Goal: Task Accomplishment & Management: Use online tool/utility

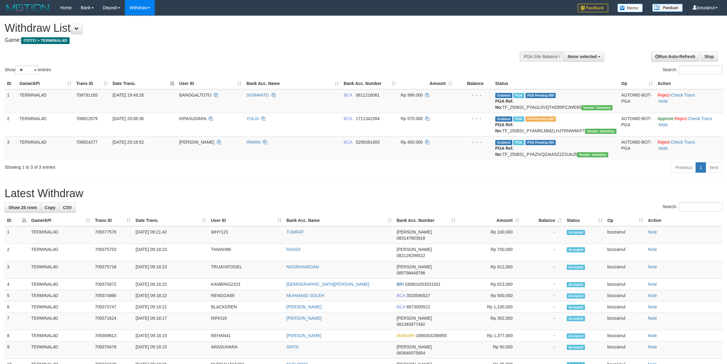
select select
select select "**"
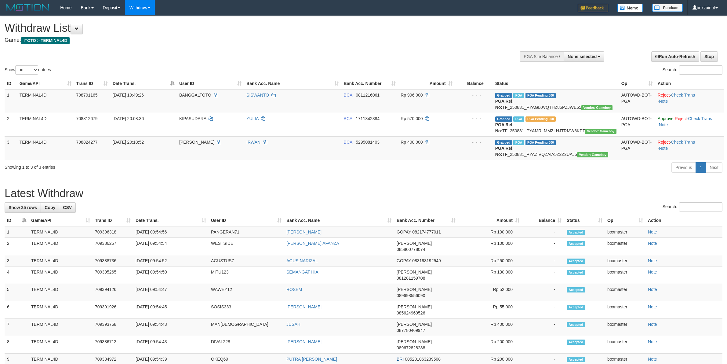
select select
select select "**"
click at [322, 112] on td "SISWANTO" at bounding box center [292, 101] width 97 height 24
click at [144, 23] on link "WD Fetch" at bounding box center [149, 21] width 48 height 8
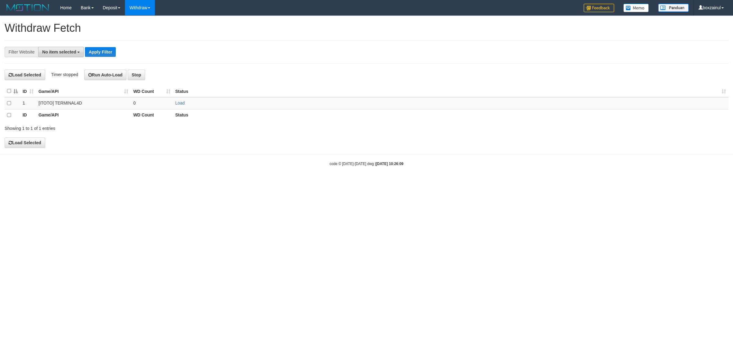
click at [69, 47] on button "No item selected" at bounding box center [61, 52] width 46 height 10
click at [81, 93] on label "[ITOTO] TERMINAL4D" at bounding box center [68, 92] width 60 height 9
select select "****"
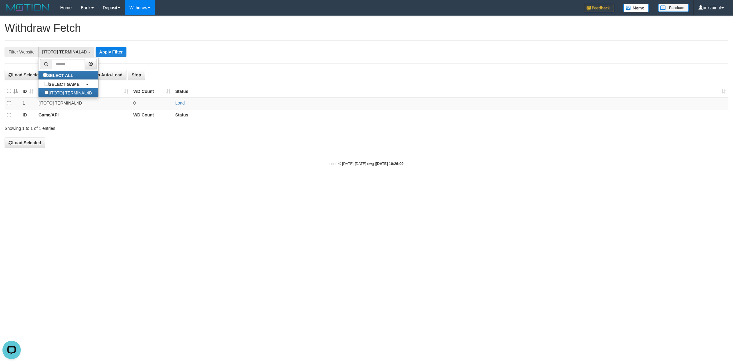
click at [190, 51] on div "**********" at bounding box center [305, 52] width 611 height 10
click at [178, 105] on link "Load" at bounding box center [179, 103] width 9 height 5
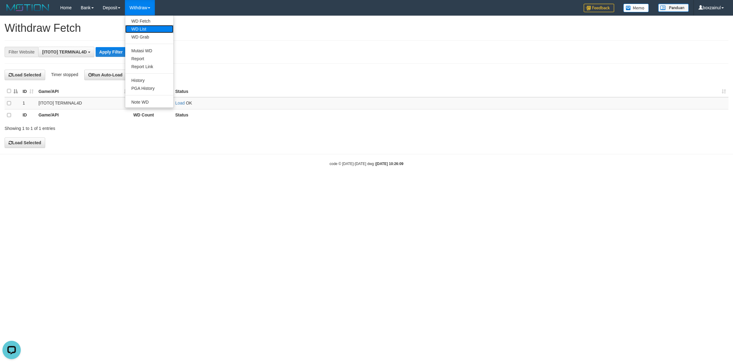
click at [146, 28] on link "WD List" at bounding box center [149, 29] width 48 height 8
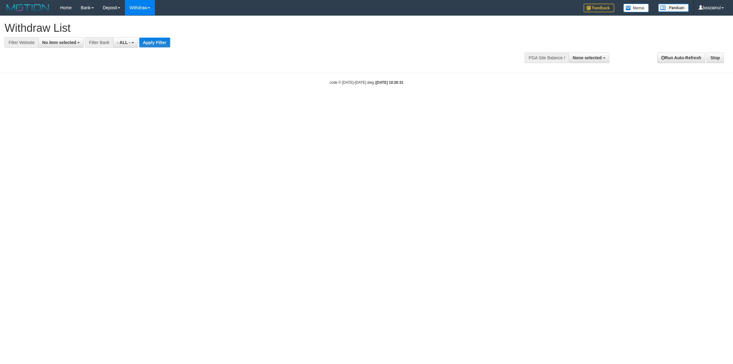
select select
click at [75, 38] on button "No item selected" at bounding box center [61, 42] width 46 height 10
click at [68, 86] on label "[ITOTO] TERMINAL4D" at bounding box center [68, 83] width 60 height 9
select select "****"
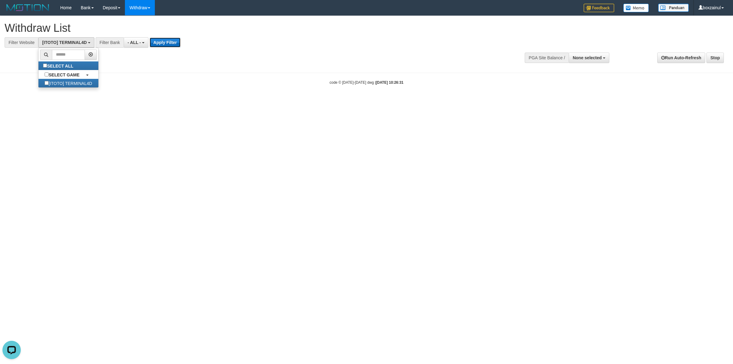
click at [164, 43] on button "Apply Filter" at bounding box center [165, 43] width 31 height 10
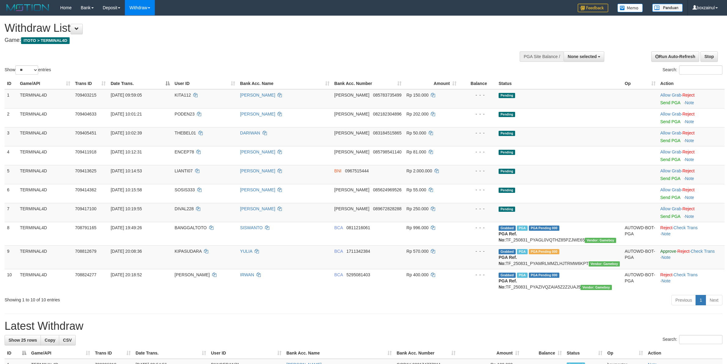
select select
select select "**"
drag, startPoint x: 672, startPoint y: 101, endPoint x: 407, endPoint y: 103, distance: 265.5
click at [672, 101] on link "Send PGA" at bounding box center [671, 102] width 20 height 5
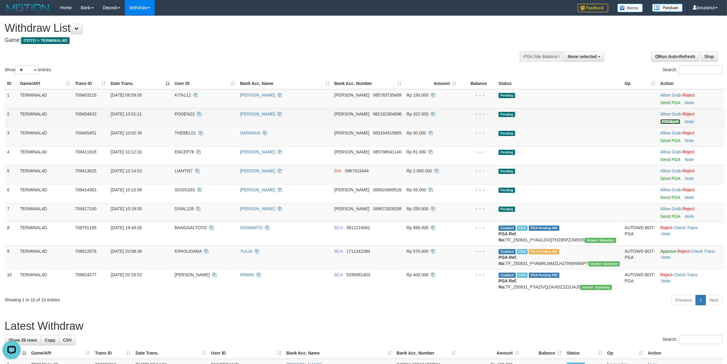
click at [673, 121] on link "Send PGA" at bounding box center [671, 121] width 20 height 5
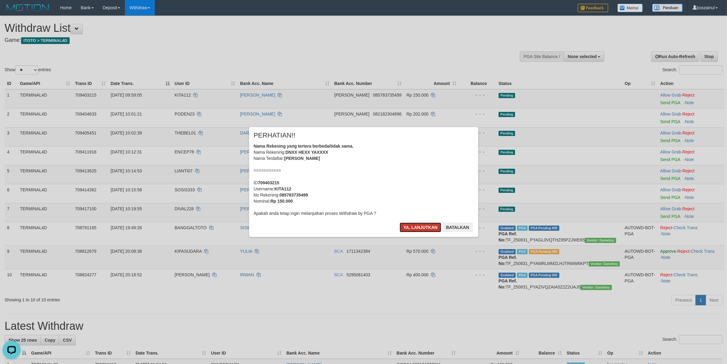
click at [438, 225] on button "Ya, lanjutkan" at bounding box center [421, 227] width 42 height 10
click at [409, 223] on button "Ya, lanjutkan" at bounding box center [421, 227] width 42 height 10
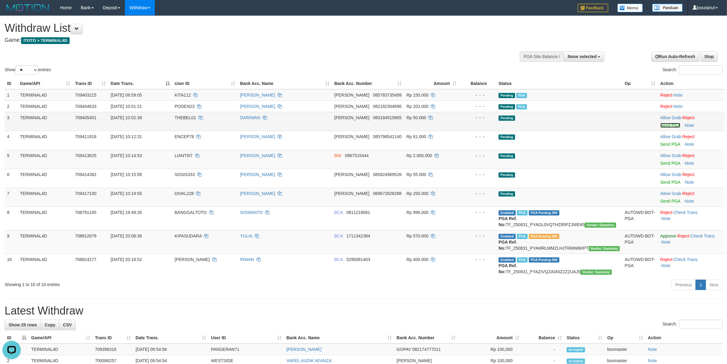
click at [668, 126] on link "Send PGA" at bounding box center [671, 125] width 20 height 5
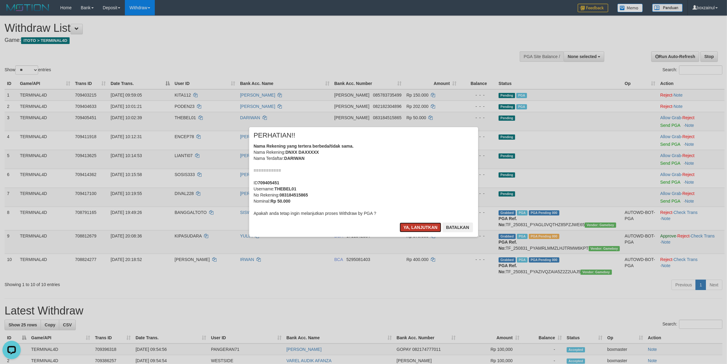
click at [419, 223] on button "Ya, lanjutkan" at bounding box center [421, 227] width 42 height 10
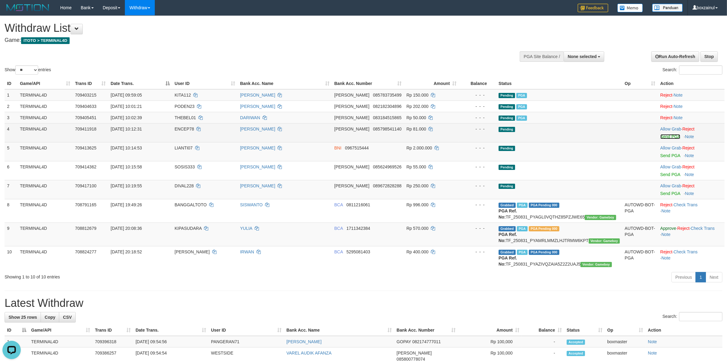
click at [668, 137] on link "Send PGA" at bounding box center [671, 136] width 20 height 5
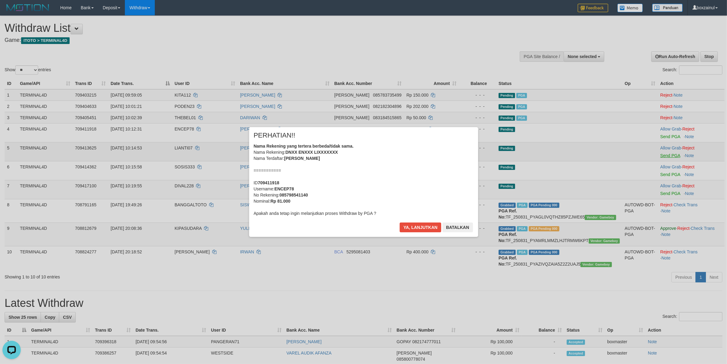
click at [670, 153] on div "× PERHATIAN!! Nama Rekening yang tertera berbeda/tidak sama. Nama Rekening: DNX…" at bounding box center [363, 182] width 727 height 134
click at [427, 224] on button "Ya, lanjutkan" at bounding box center [421, 227] width 42 height 10
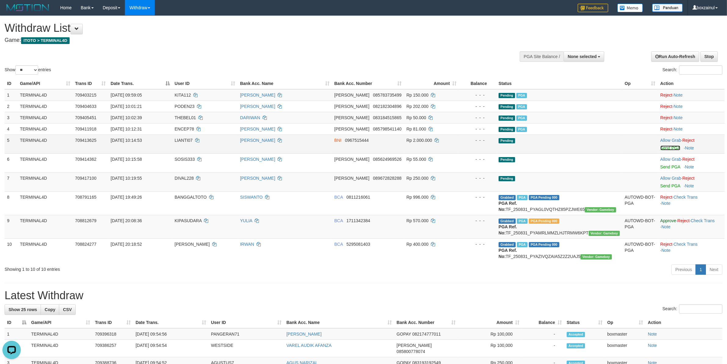
click at [673, 147] on link "Send PGA" at bounding box center [671, 147] width 20 height 5
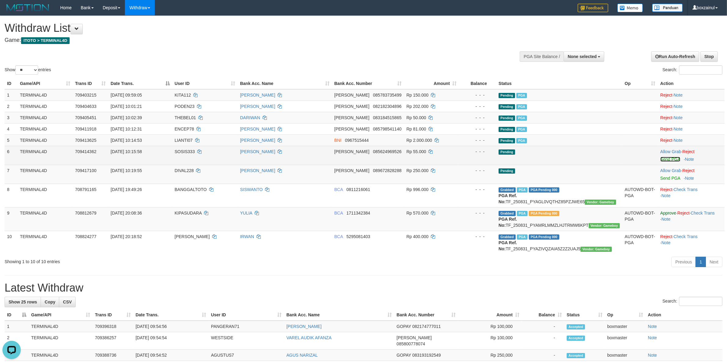
click at [671, 159] on link "Send PGA" at bounding box center [671, 159] width 20 height 5
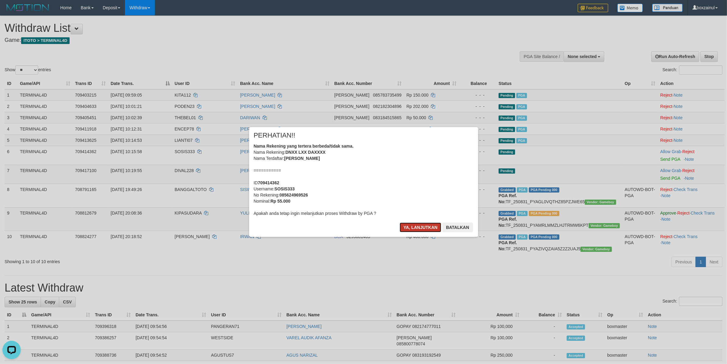
click at [408, 230] on button "Ya, lanjutkan" at bounding box center [421, 227] width 42 height 10
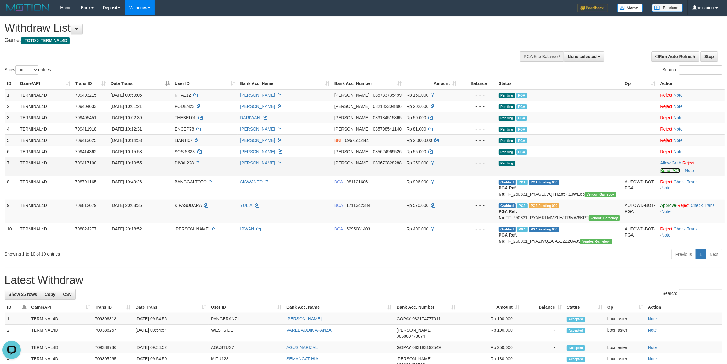
click at [676, 169] on link "Send PGA" at bounding box center [671, 170] width 20 height 5
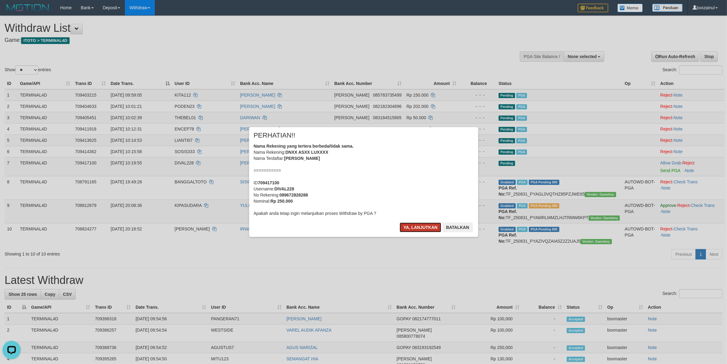
click at [412, 228] on button "Ya, lanjutkan" at bounding box center [421, 227] width 42 height 10
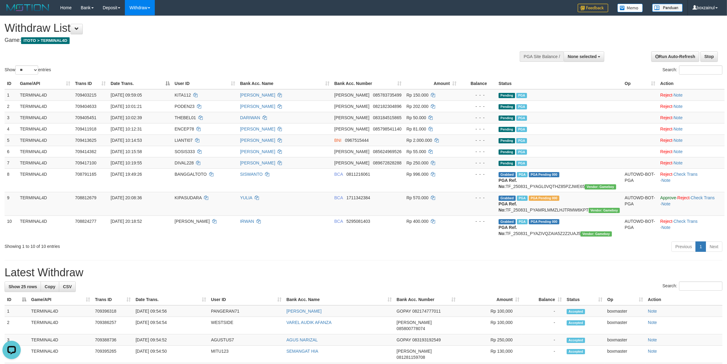
click at [413, 33] on h1 "Withdraw List" at bounding box center [242, 28] width 474 height 12
click at [289, 134] on td "ENENG LISNAWATI" at bounding box center [285, 128] width 94 height 11
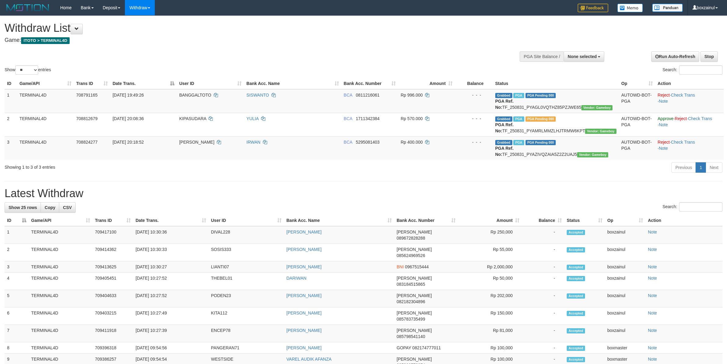
select select
select select "**"
click at [415, 164] on div "Previous 1 Next" at bounding box center [515, 168] width 415 height 13
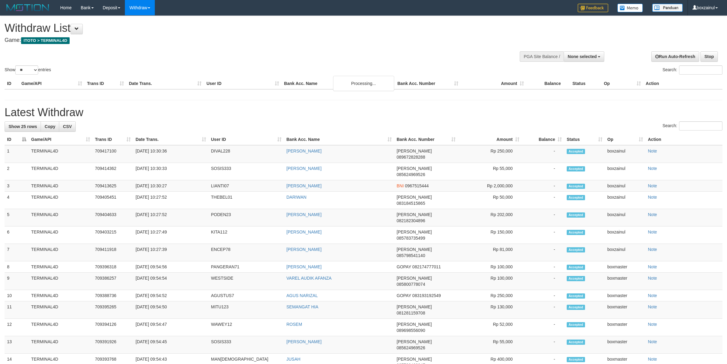
select select
select select "**"
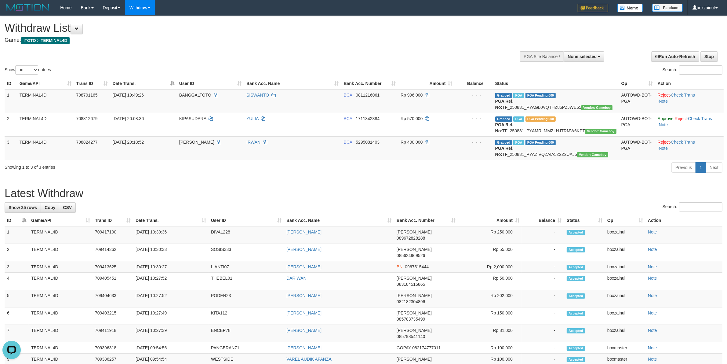
click at [423, 178] on div "**********" at bounding box center [363, 325] width 727 height 619
click at [142, 21] on link "WD Fetch" at bounding box center [149, 21] width 48 height 8
click at [136, 20] on link "WD Fetch" at bounding box center [149, 21] width 48 height 8
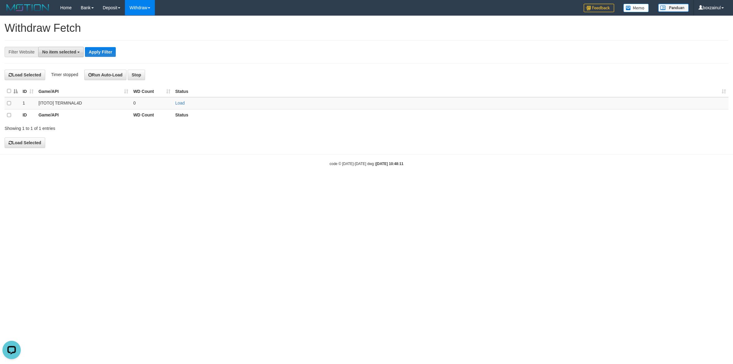
click at [56, 57] on button "No item selected" at bounding box center [61, 52] width 46 height 10
click at [75, 93] on label "[ITOTO] TERMINAL4D" at bounding box center [68, 92] width 60 height 9
select select "****"
click at [185, 102] on td "Load" at bounding box center [451, 103] width 556 height 12
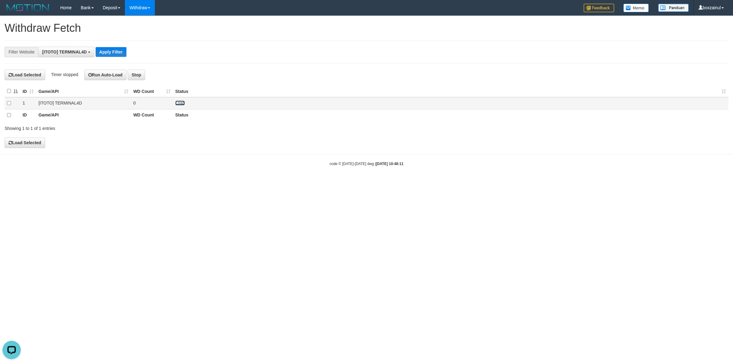
click at [182, 102] on link "Load" at bounding box center [179, 103] width 9 height 5
click at [180, 61] on div "**********" at bounding box center [367, 51] width 724 height 23
click at [145, 27] on link "WD List" at bounding box center [149, 29] width 48 height 8
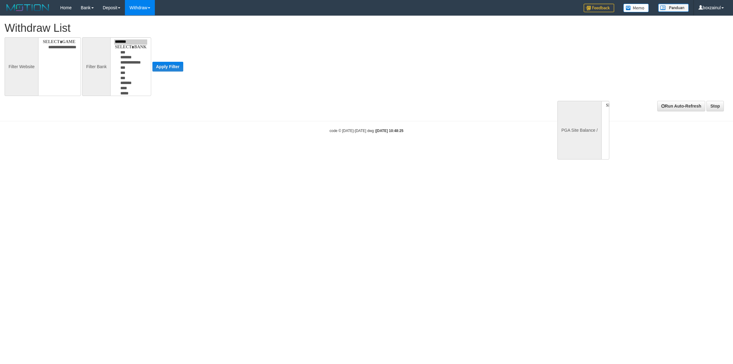
select select
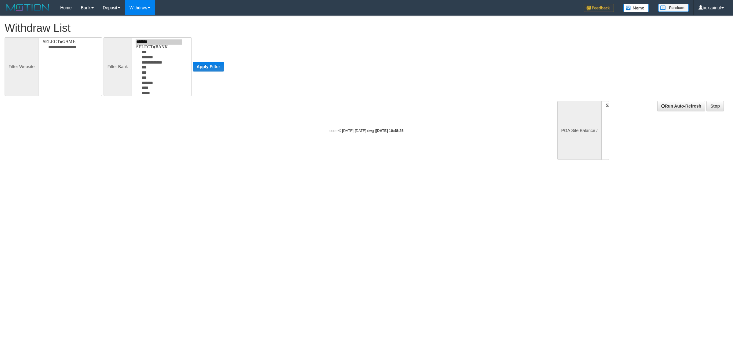
select select
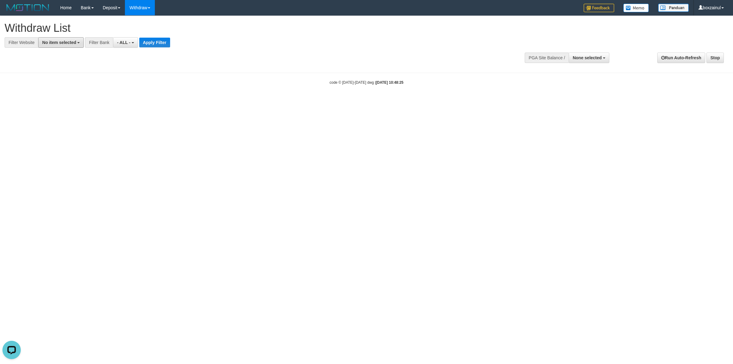
drag, startPoint x: 80, startPoint y: 46, endPoint x: 80, endPoint y: 68, distance: 21.7
click at [80, 46] on button "No item selected" at bounding box center [61, 42] width 46 height 10
click at [79, 80] on label "[ITOTO] TERMINAL4D" at bounding box center [68, 83] width 60 height 9
select select "****"
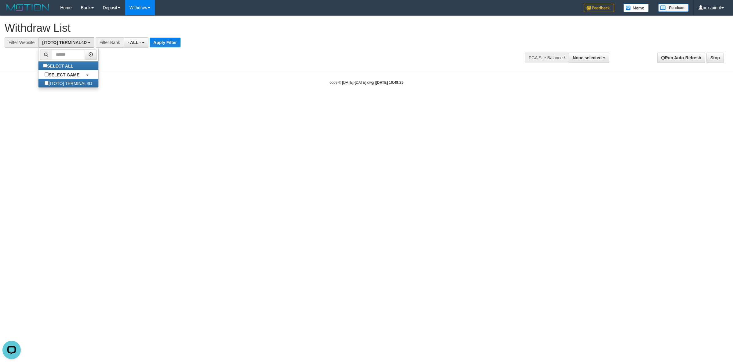
scroll to position [5, 0]
click at [163, 46] on button "Apply Filter" at bounding box center [165, 43] width 31 height 10
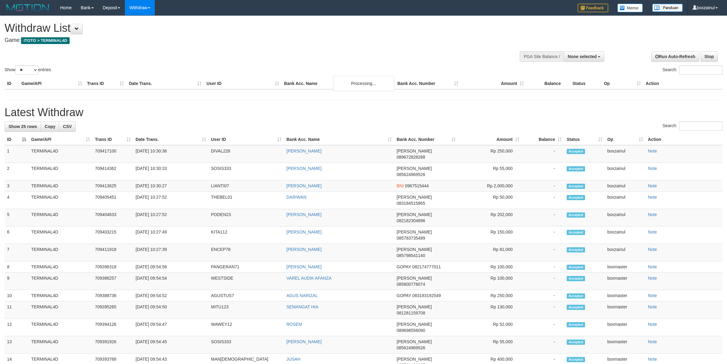
select select
select select "**"
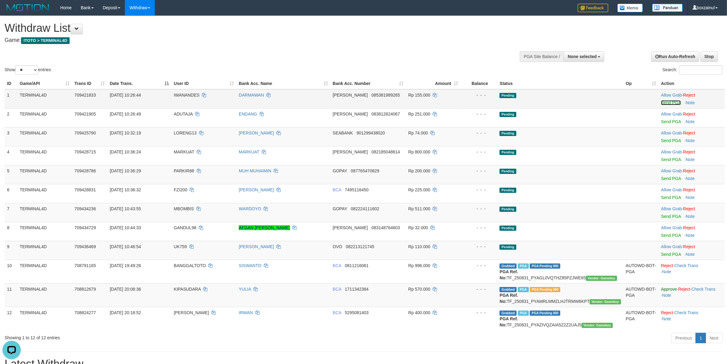
click at [670, 100] on link "Send PGA" at bounding box center [671, 102] width 20 height 5
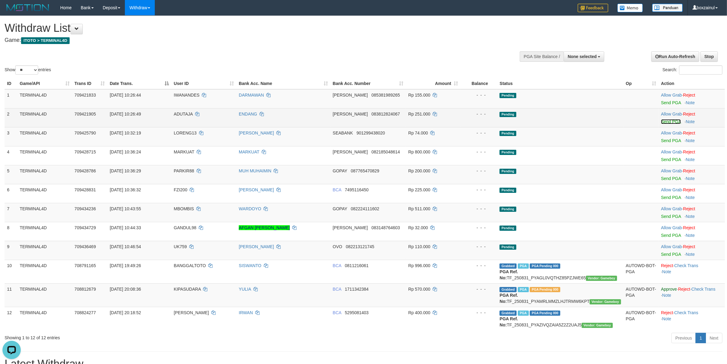
click at [670, 123] on link "Send PGA" at bounding box center [671, 121] width 20 height 5
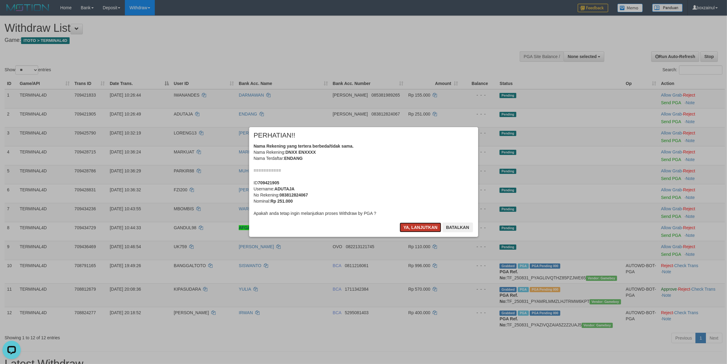
click at [413, 225] on button "Ya, lanjutkan" at bounding box center [421, 227] width 42 height 10
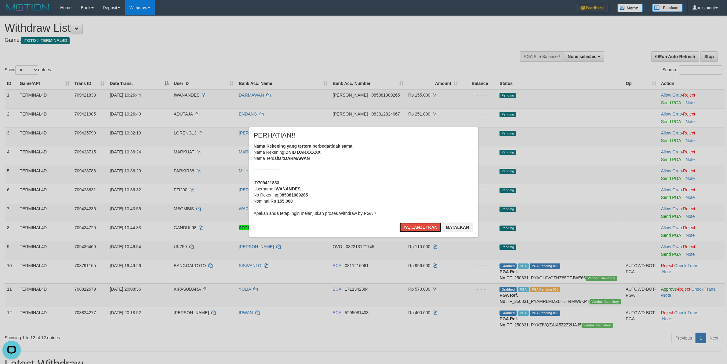
click at [413, 225] on button "Ya, lanjutkan" at bounding box center [421, 227] width 42 height 10
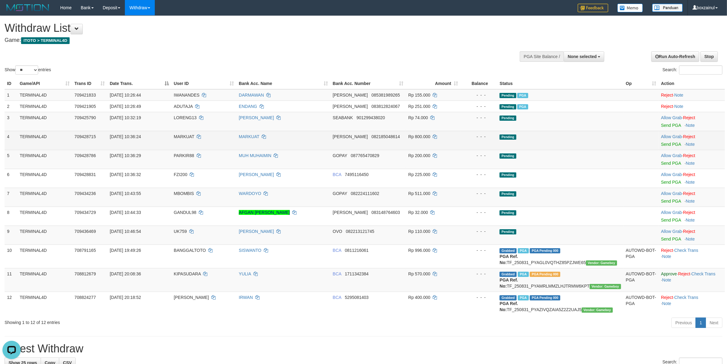
click at [669, 131] on td "Allow Grab · Reject Send PGA · Note" at bounding box center [692, 140] width 66 height 19
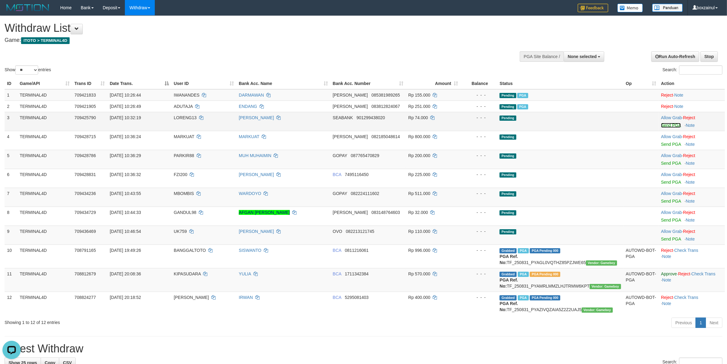
click at [671, 127] on link "Send PGA" at bounding box center [671, 125] width 20 height 5
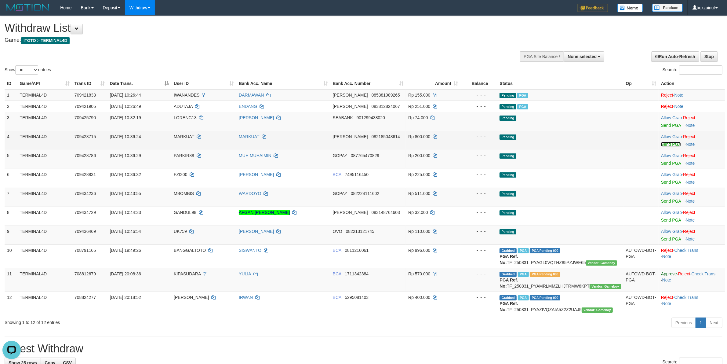
click at [667, 142] on link "Send PGA" at bounding box center [671, 144] width 20 height 5
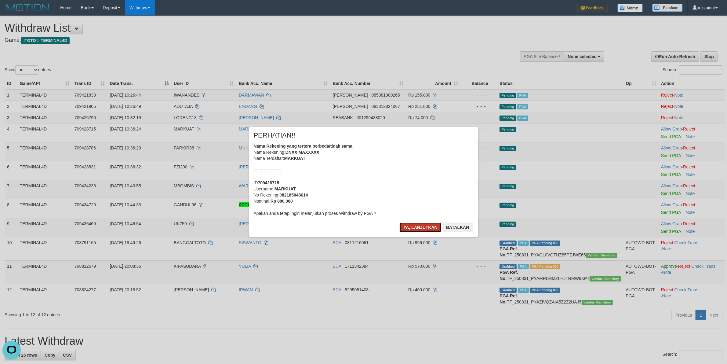
click at [415, 228] on button "Ya, lanjutkan" at bounding box center [421, 227] width 42 height 10
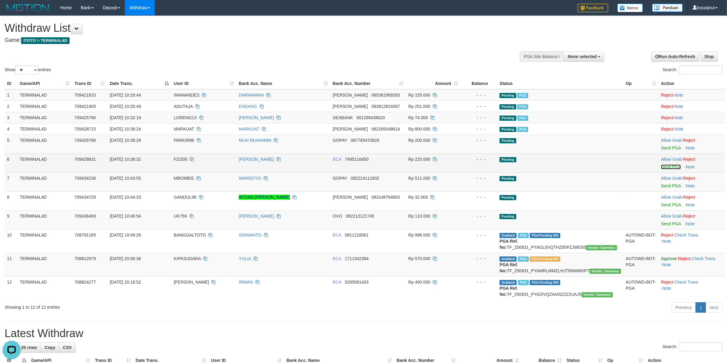
click at [671, 167] on link "Send PGA" at bounding box center [671, 166] width 20 height 5
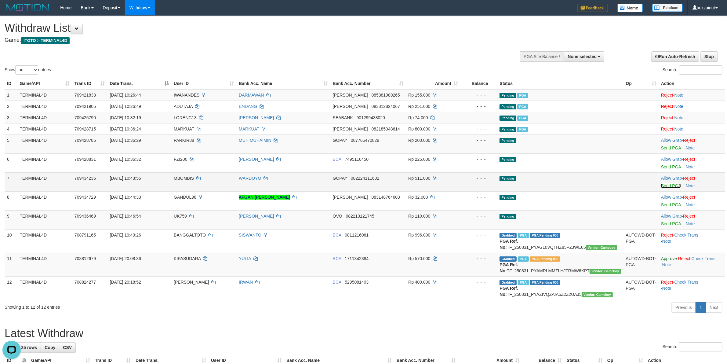
click at [670, 185] on link "Send PGA" at bounding box center [671, 185] width 20 height 5
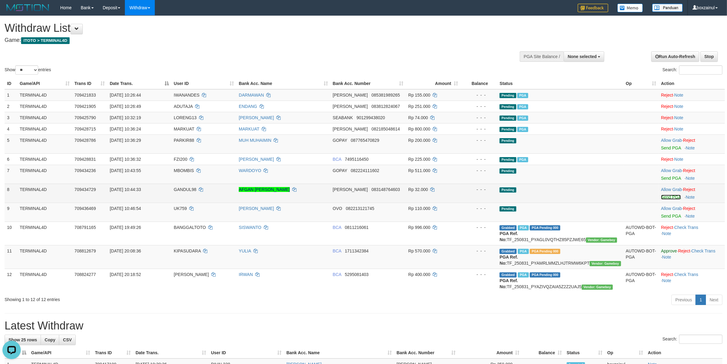
click at [675, 195] on link "Send PGA" at bounding box center [671, 197] width 20 height 5
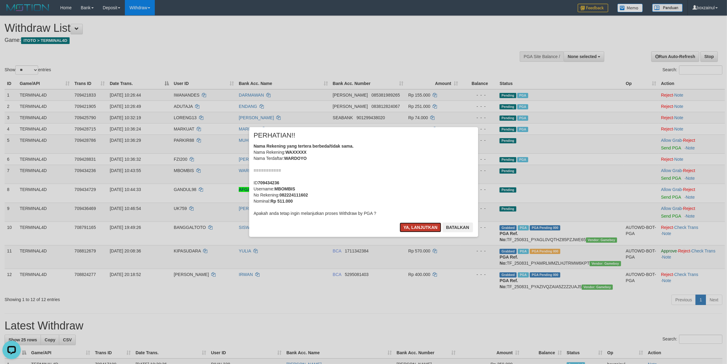
click at [433, 225] on button "Ya, lanjutkan" at bounding box center [421, 227] width 42 height 10
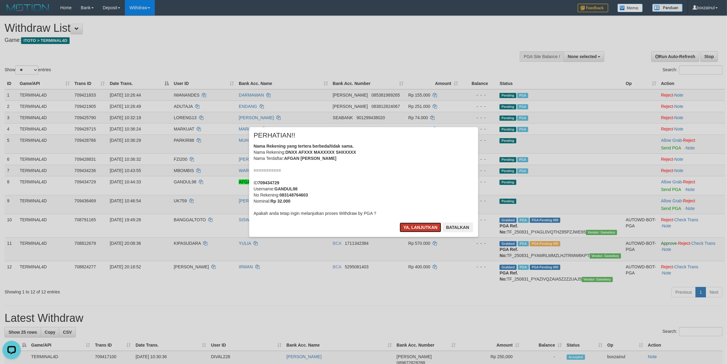
click at [416, 228] on button "Ya, lanjutkan" at bounding box center [421, 227] width 42 height 10
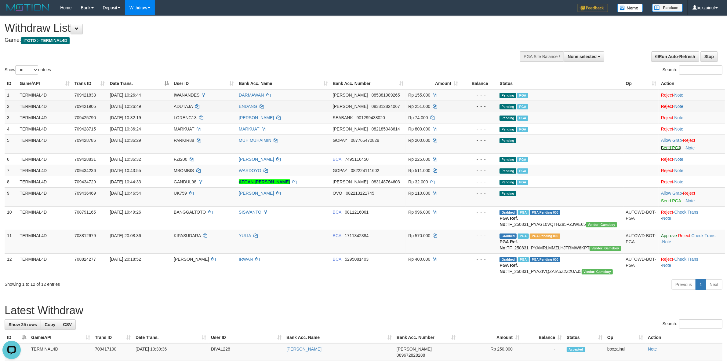
drag, startPoint x: 672, startPoint y: 147, endPoint x: 403, endPoint y: 108, distance: 272.6
click at [672, 147] on link "Send PGA" at bounding box center [671, 147] width 20 height 5
drag, startPoint x: 662, startPoint y: 199, endPoint x: 407, endPoint y: 104, distance: 272.1
click at [664, 199] on link "Send PGA" at bounding box center [671, 200] width 20 height 5
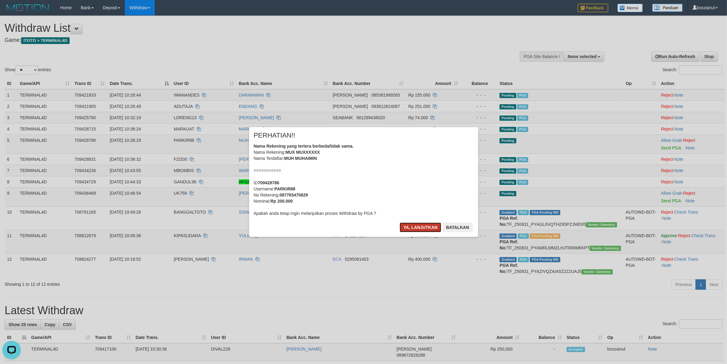
click at [435, 223] on button "Ya, lanjutkan" at bounding box center [421, 227] width 42 height 10
click at [426, 228] on button "Ya, lanjutkan" at bounding box center [421, 227] width 42 height 10
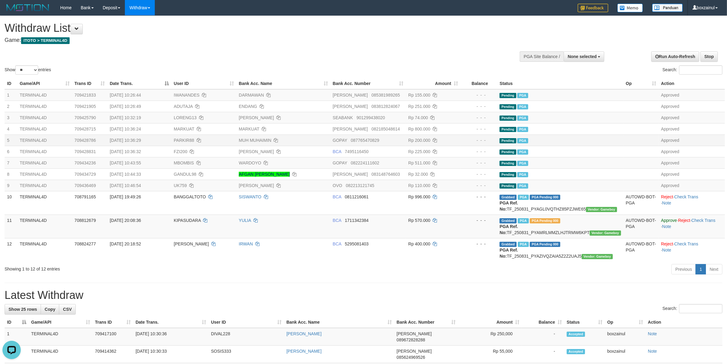
click at [347, 142] on span "GOPAY" at bounding box center [340, 140] width 14 height 5
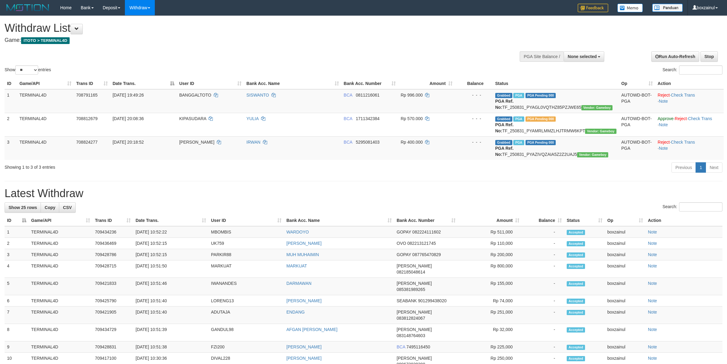
select select
select select "**"
click at [395, 147] on td "BCA 5295081403" at bounding box center [370, 148] width 57 height 24
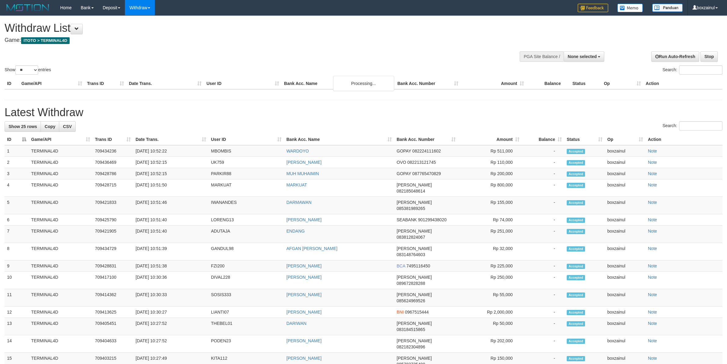
select select
select select "**"
click at [254, 107] on h1 "Latest Withdraw" at bounding box center [364, 112] width 718 height 12
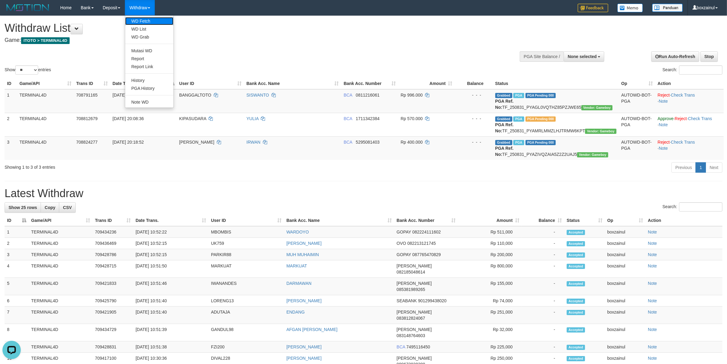
click at [150, 23] on link "WD Fetch" at bounding box center [149, 21] width 48 height 8
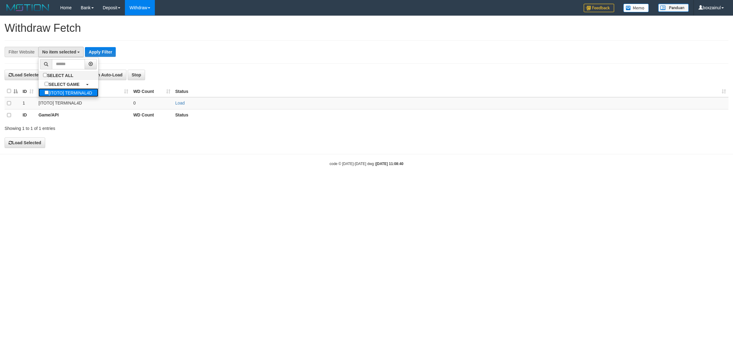
click at [73, 94] on label "[ITOTO] TERMINAL4D" at bounding box center [68, 92] width 60 height 9
select select "****"
click at [179, 102] on link "Load" at bounding box center [179, 103] width 9 height 5
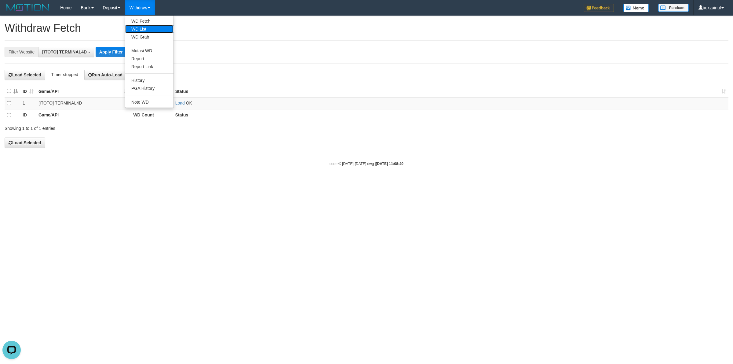
click at [152, 31] on link "WD List" at bounding box center [149, 29] width 48 height 8
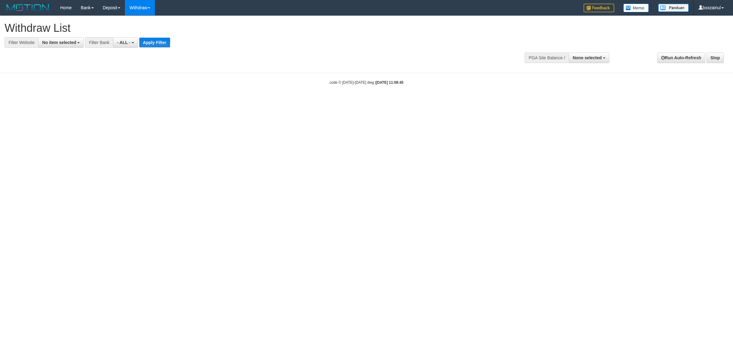
select select
click at [66, 45] on span "No item selected" at bounding box center [59, 42] width 34 height 5
click at [72, 80] on label "[ITOTO] TERMINAL4D" at bounding box center [68, 83] width 60 height 9
select select "****"
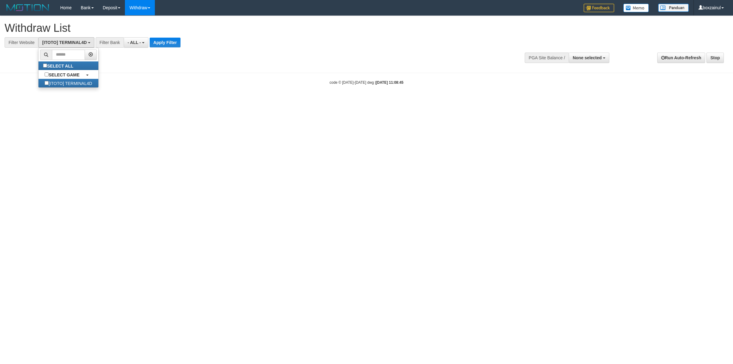
scroll to position [5, 0]
click at [158, 41] on button "Apply Filter" at bounding box center [165, 43] width 31 height 10
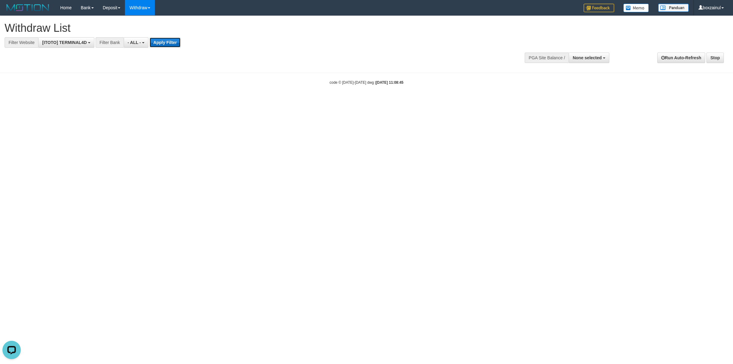
scroll to position [0, 0]
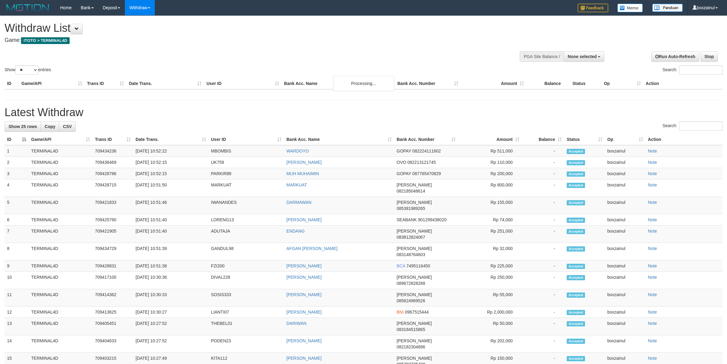
select select
select select "**"
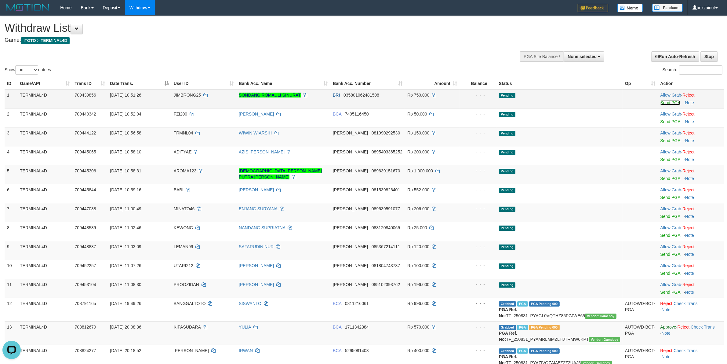
click at [666, 102] on link "Send PGA" at bounding box center [671, 102] width 20 height 5
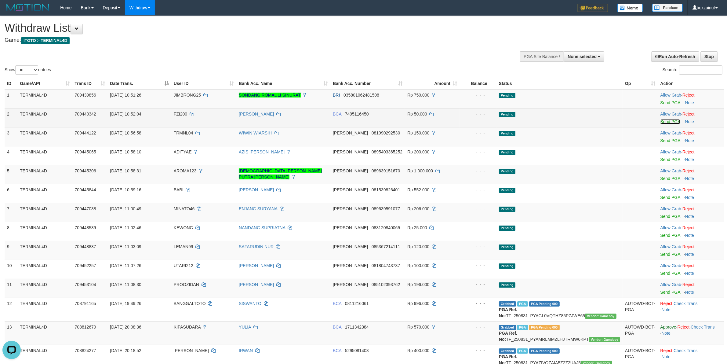
click at [672, 121] on link "Send PGA" at bounding box center [671, 121] width 20 height 5
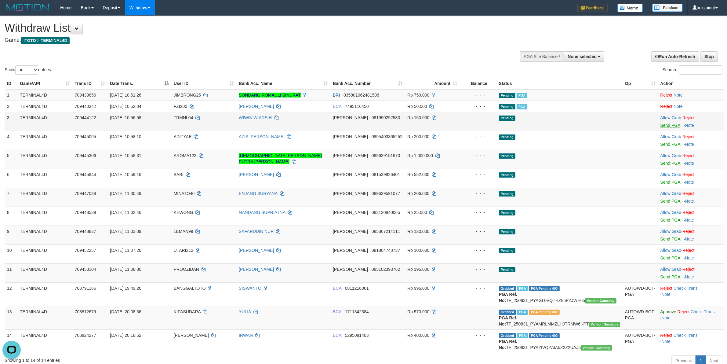
click at [667, 126] on td "Allow Grab · Reject Send PGA · Note" at bounding box center [691, 121] width 66 height 19
click at [667, 125] on link "Send PGA" at bounding box center [671, 125] width 20 height 5
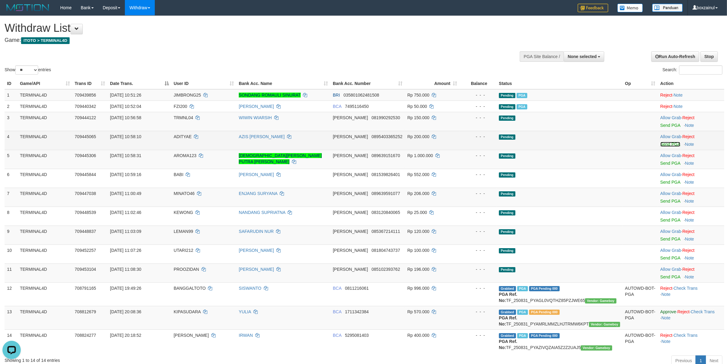
click at [666, 146] on link "Send PGA" at bounding box center [671, 144] width 20 height 5
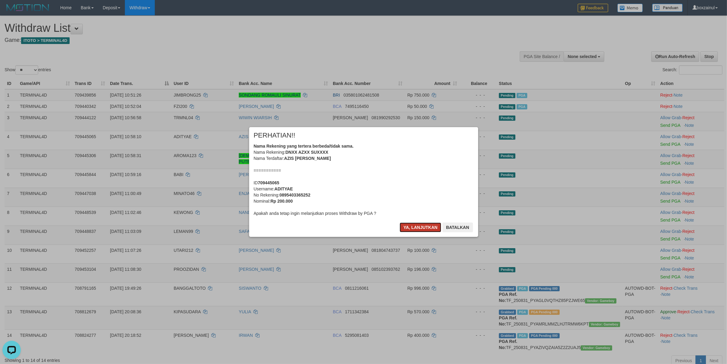
click at [408, 227] on button "Ya, lanjutkan" at bounding box center [421, 227] width 42 height 10
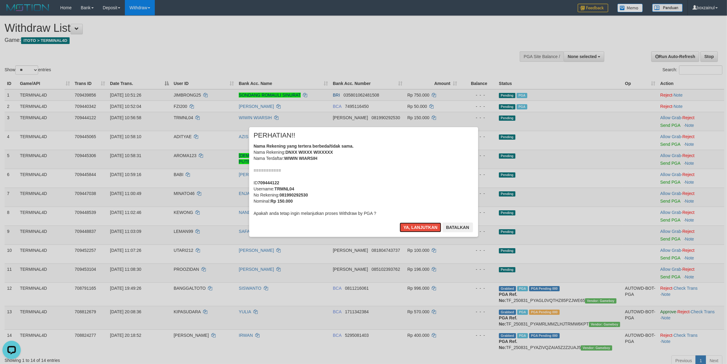
click at [408, 227] on button "Ya, lanjutkan" at bounding box center [421, 227] width 42 height 10
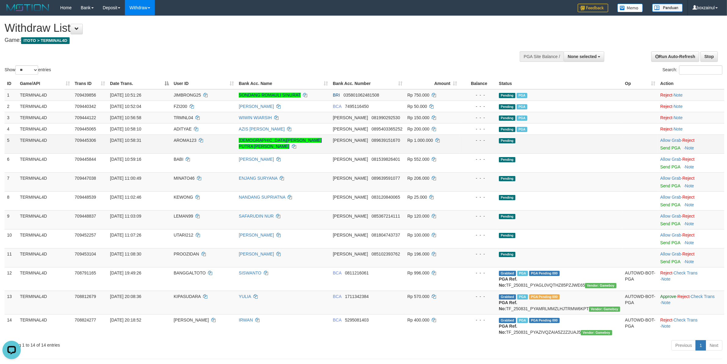
click at [671, 145] on td "Allow Grab · Reject Send PGA · Note" at bounding box center [691, 143] width 66 height 19
click at [674, 147] on link "Send PGA" at bounding box center [671, 147] width 20 height 5
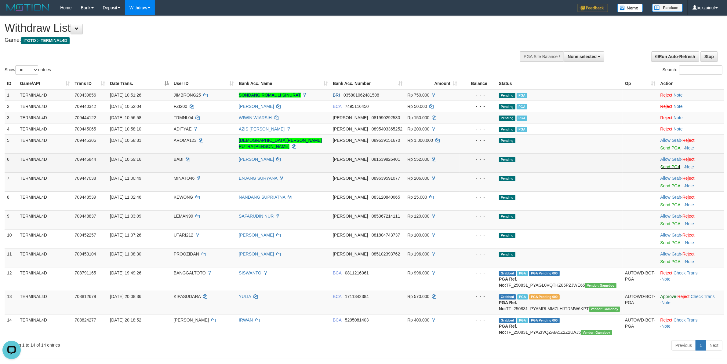
drag, startPoint x: 668, startPoint y: 167, endPoint x: 397, endPoint y: 107, distance: 277.5
click at [668, 166] on link "Send PGA" at bounding box center [671, 166] width 20 height 5
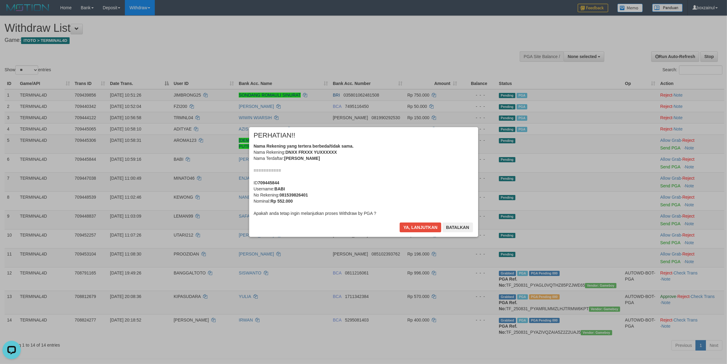
click at [419, 222] on div "× PERHATIAN!! Nama Rekening yang tertera berbeda/tidak sama. Nama Rekening: DNX…" at bounding box center [363, 181] width 229 height 109
click at [419, 223] on button "Ya, lanjutkan" at bounding box center [421, 227] width 42 height 10
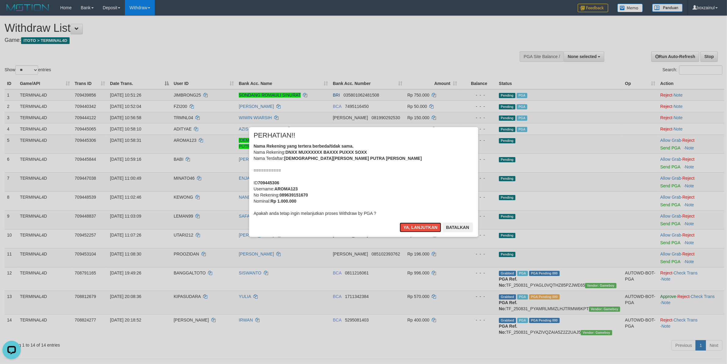
click at [419, 223] on button "Ya, lanjutkan" at bounding box center [421, 227] width 42 height 10
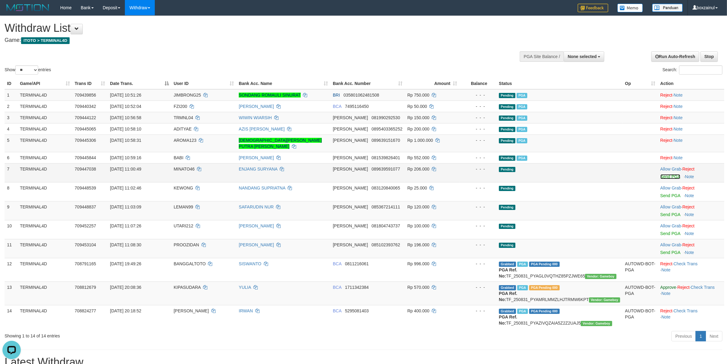
click at [667, 174] on link "Send PGA" at bounding box center [671, 176] width 20 height 5
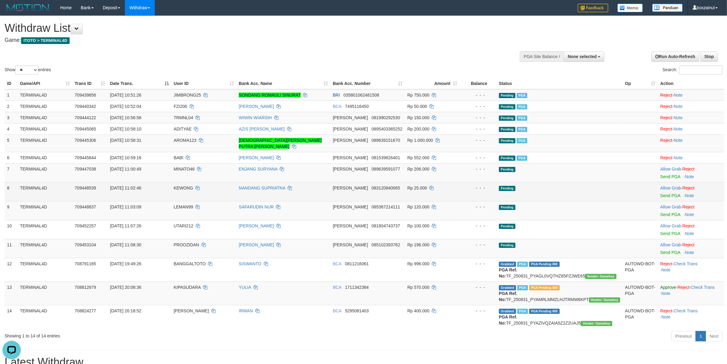
click at [662, 191] on div at bounding box center [691, 192] width 61 height 2
click at [662, 188] on td "Allow Grab · Reject Send PGA · Note" at bounding box center [691, 191] width 66 height 19
click at [662, 193] on link "Send PGA" at bounding box center [671, 195] width 20 height 5
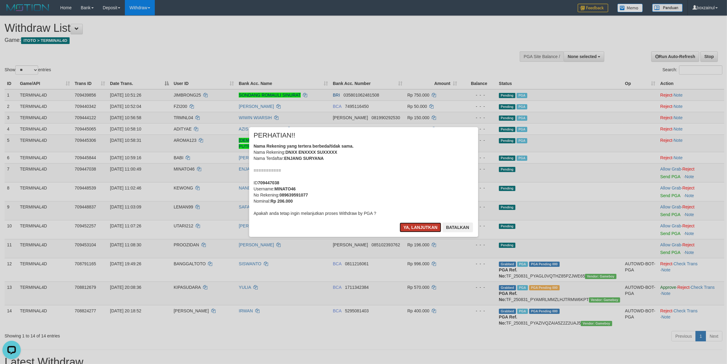
click at [415, 227] on button "Ya, lanjutkan" at bounding box center [421, 227] width 42 height 10
click at [415, 226] on button "Ya, lanjutkan" at bounding box center [421, 227] width 42 height 10
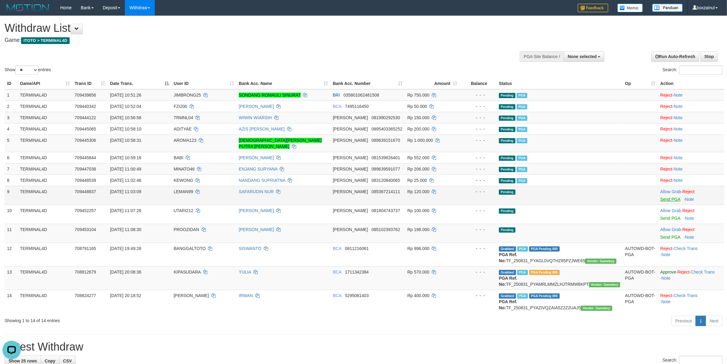
click at [677, 205] on td "Allow Grab · Reject Send PGA · Note" at bounding box center [691, 214] width 66 height 19
click at [673, 197] on link "Send PGA" at bounding box center [671, 199] width 20 height 5
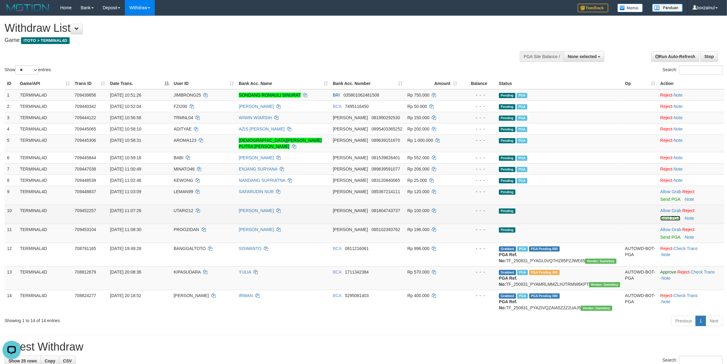
click at [668, 216] on link "Send PGA" at bounding box center [671, 218] width 20 height 5
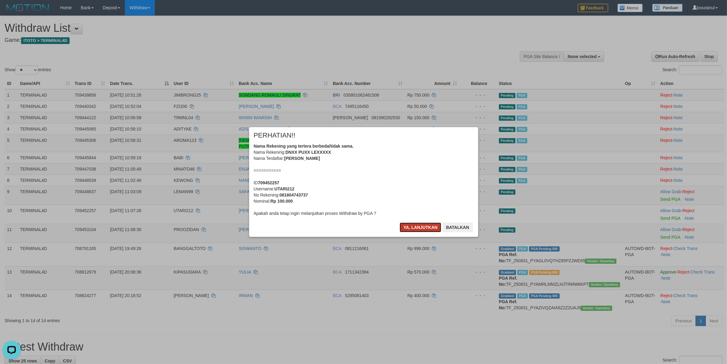
click at [422, 224] on button "Ya, lanjutkan" at bounding box center [421, 227] width 42 height 10
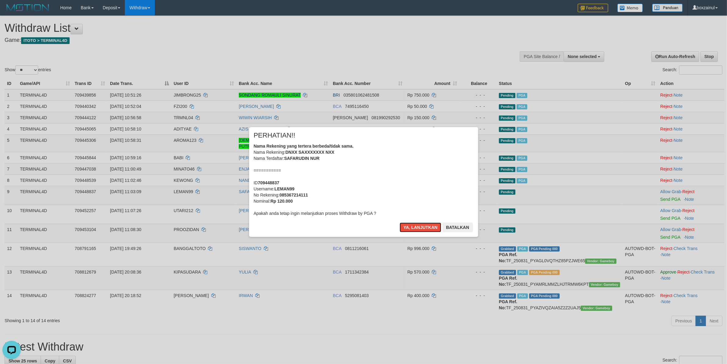
click at [422, 224] on button "Ya, lanjutkan" at bounding box center [421, 227] width 42 height 10
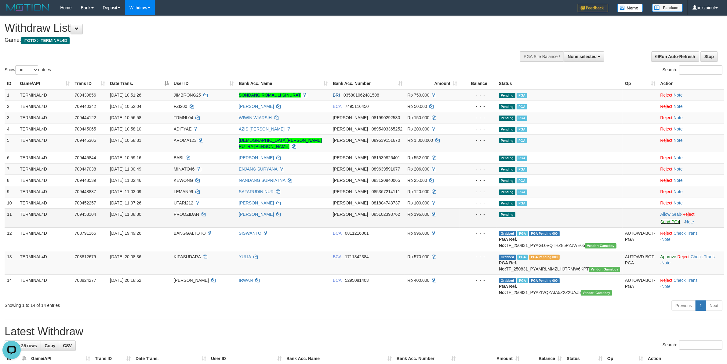
click at [670, 219] on link "Send PGA" at bounding box center [671, 221] width 20 height 5
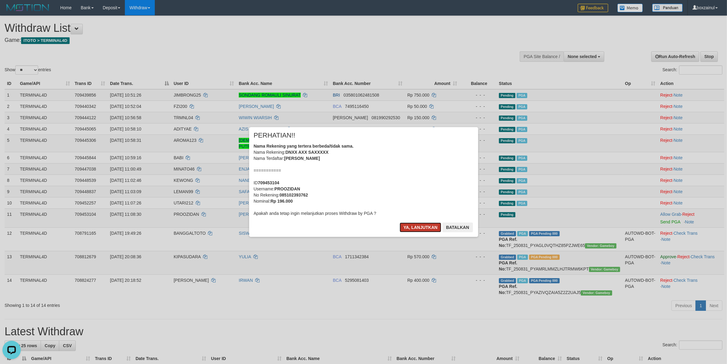
click at [412, 229] on button "Ya, lanjutkan" at bounding box center [421, 227] width 42 height 10
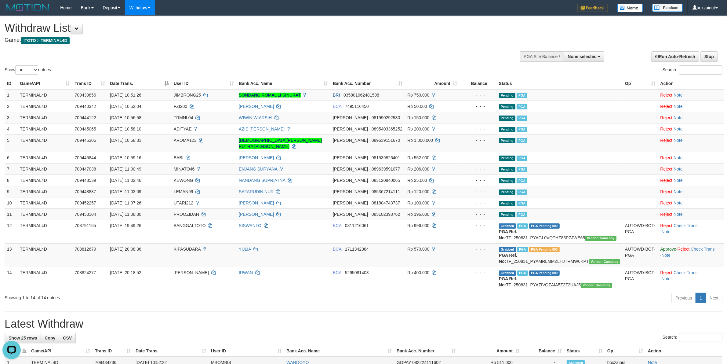
click at [163, 362] on td "[DATE] 10:52:22" at bounding box center [170, 363] width 75 height 12
click at [411, 200] on td "Rp 100.000" at bounding box center [432, 202] width 55 height 11
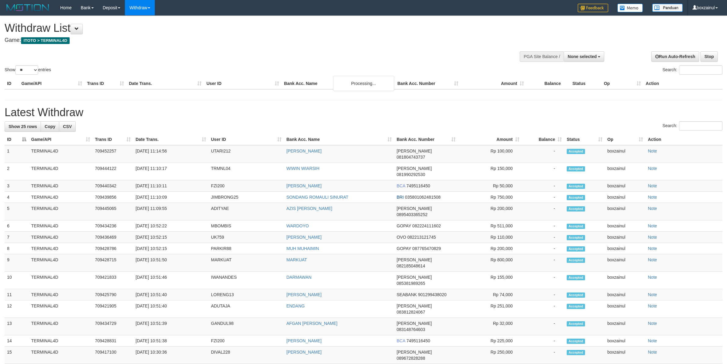
select select
select select "**"
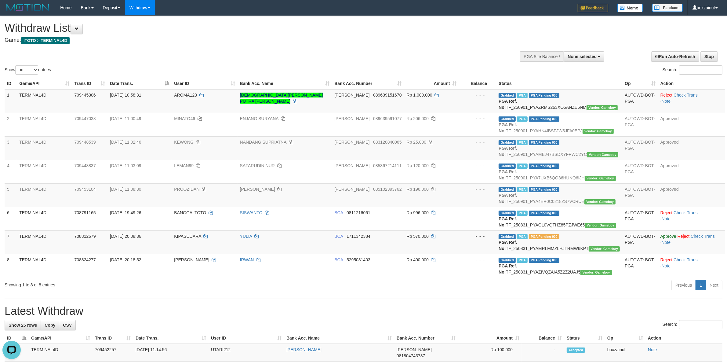
click at [396, 52] on div "Show ** ** ** *** entries Search:" at bounding box center [363, 46] width 727 height 60
click at [398, 49] on div "Show ** ** ** *** entries Search:" at bounding box center [363, 46] width 727 height 60
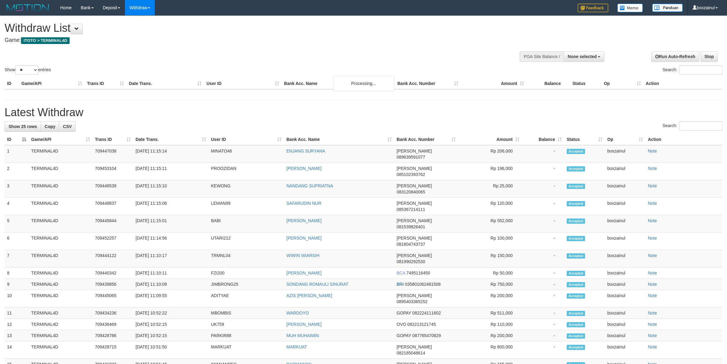
select select
select select "**"
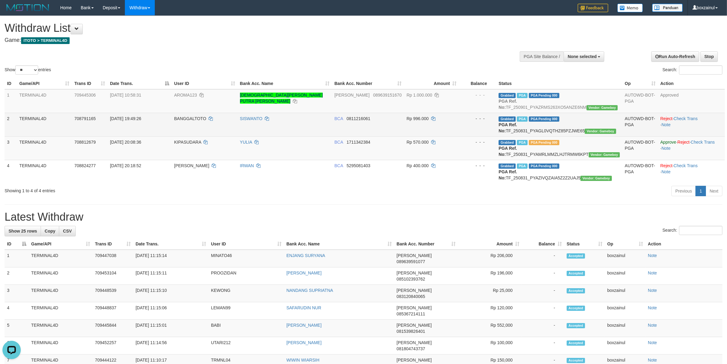
click at [356, 135] on td "BCA 0811216061" at bounding box center [368, 125] width 72 height 24
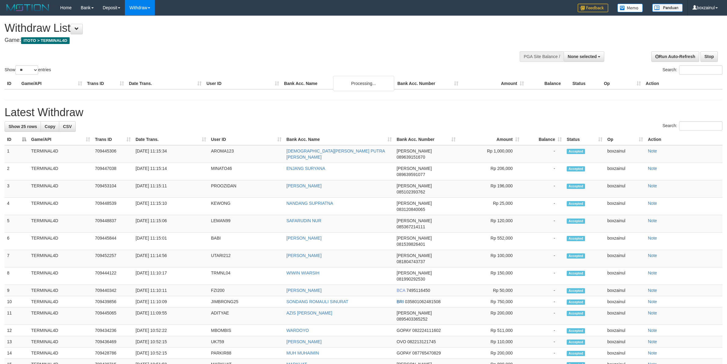
select select
select select "**"
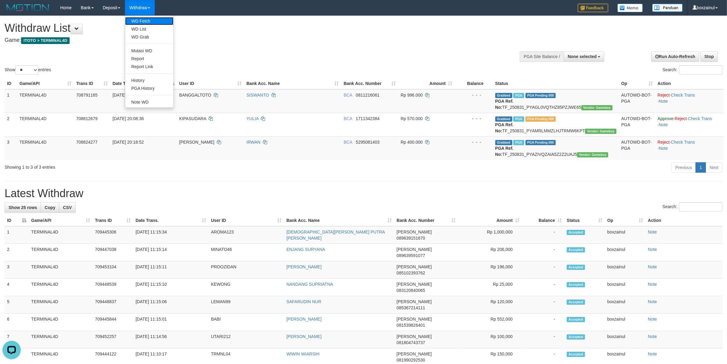
click at [152, 17] on link "WD Fetch" at bounding box center [149, 21] width 48 height 8
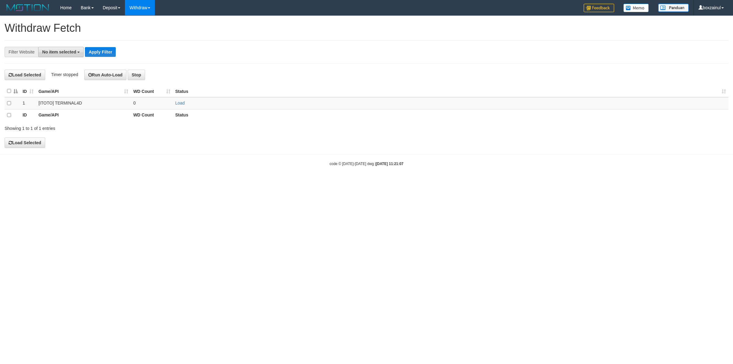
click at [73, 53] on span "No item selected" at bounding box center [59, 51] width 34 height 5
click at [68, 90] on label "[ITOTO] TERMINAL4D" at bounding box center [68, 92] width 60 height 9
select select "****"
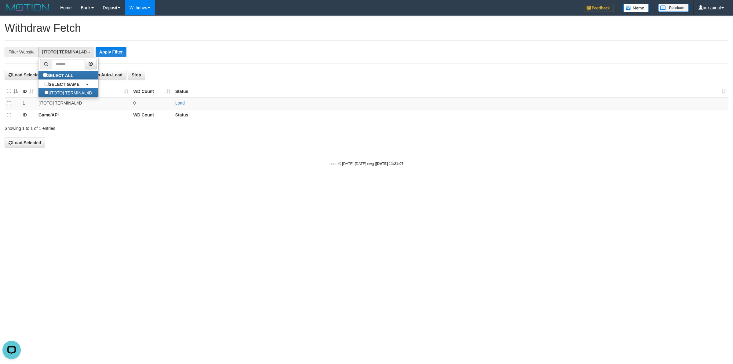
drag, startPoint x: 202, startPoint y: 44, endPoint x: 173, endPoint y: 114, distance: 75.2
click at [203, 49] on div "**********" at bounding box center [367, 51] width 724 height 23
click at [174, 103] on td "Load" at bounding box center [451, 103] width 556 height 12
click at [177, 103] on link "Load" at bounding box center [179, 103] width 9 height 5
click at [215, 35] on div "**********" at bounding box center [366, 82] width 733 height 132
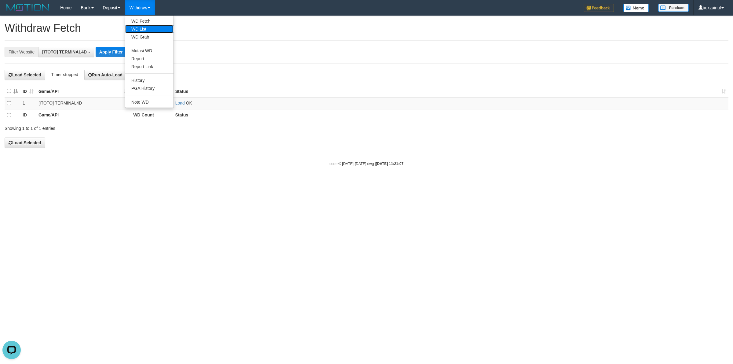
click at [150, 26] on link "WD List" at bounding box center [149, 29] width 48 height 8
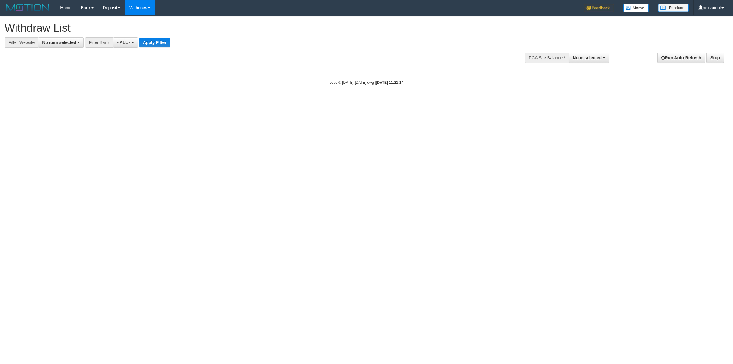
select select
click at [69, 42] on span "No item selected" at bounding box center [59, 42] width 34 height 5
click at [60, 78] on label "SELECT GAME" at bounding box center [61, 74] width 47 height 9
select select "****"
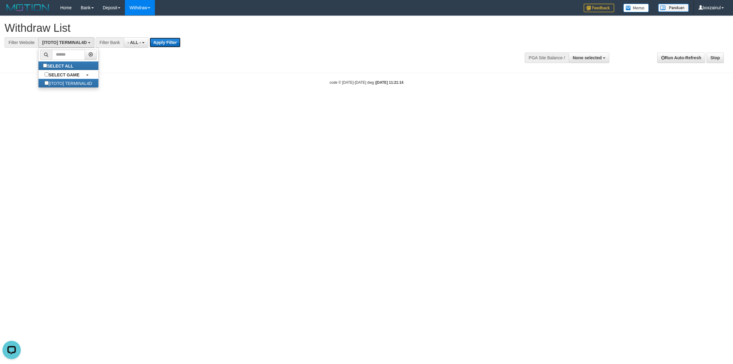
click at [168, 40] on button "Apply Filter" at bounding box center [165, 43] width 31 height 10
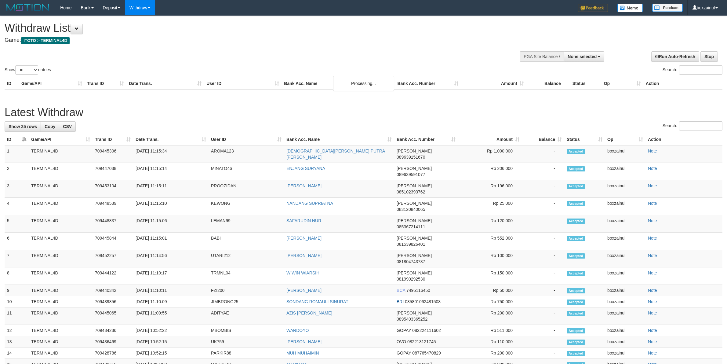
select select
select select "**"
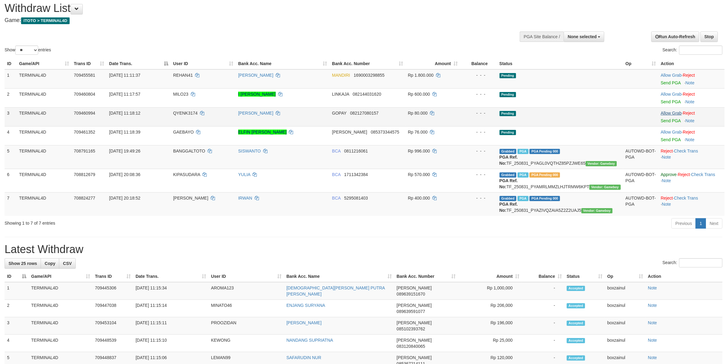
scroll to position [38, 0]
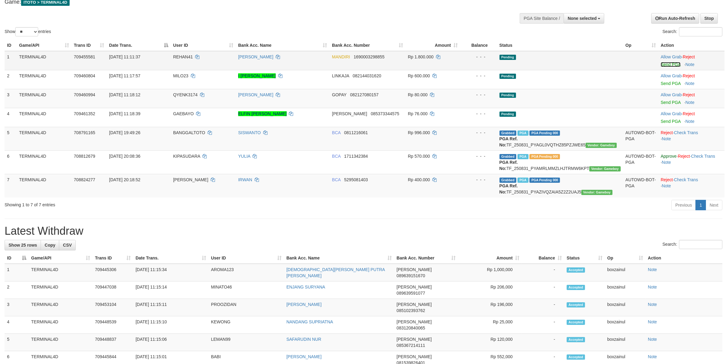
click at [672, 64] on link "Send PGA" at bounding box center [671, 64] width 20 height 5
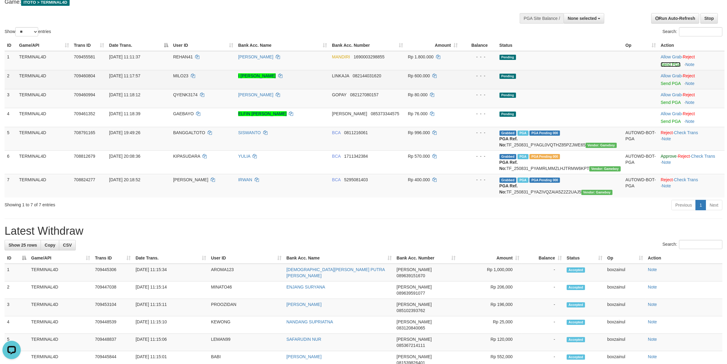
scroll to position [0, 0]
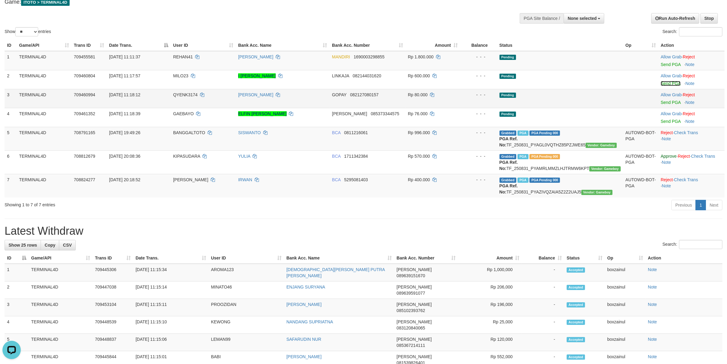
drag, startPoint x: 674, startPoint y: 83, endPoint x: 396, endPoint y: 103, distance: 278.7
click at [674, 83] on link "Send PGA" at bounding box center [671, 83] width 20 height 5
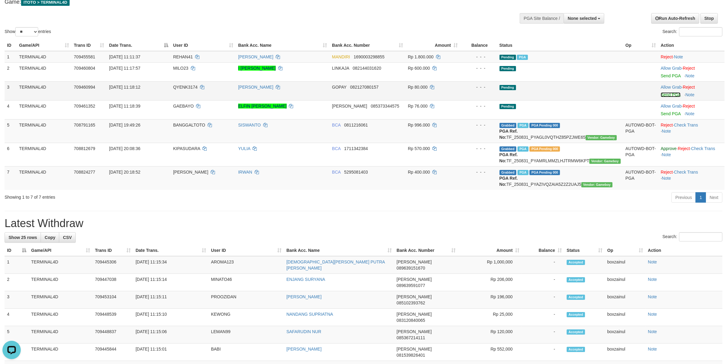
drag, startPoint x: 675, startPoint y: 93, endPoint x: 396, endPoint y: 101, distance: 279.6
click at [675, 93] on link "Send PGA" at bounding box center [671, 94] width 20 height 5
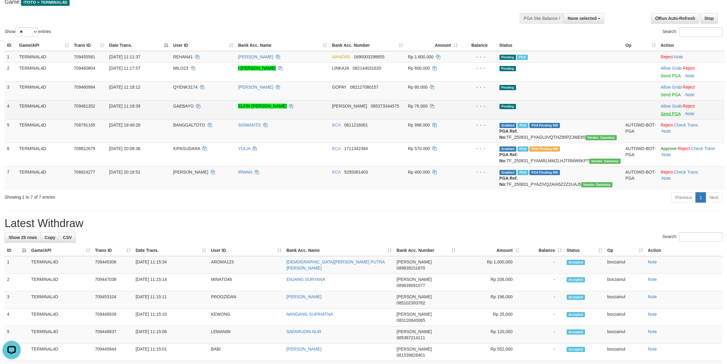
click at [674, 115] on body "Toggle navigation Home Bank Account List Load By Website Group [ITOTO] TERMINAL…" at bounding box center [363, 336] width 727 height 749
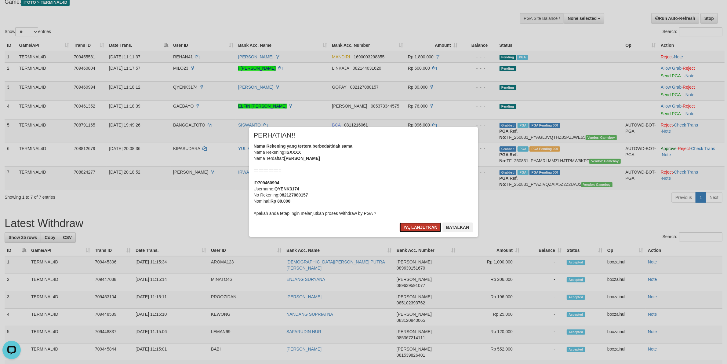
click at [418, 225] on button "Ya, lanjutkan" at bounding box center [421, 227] width 42 height 10
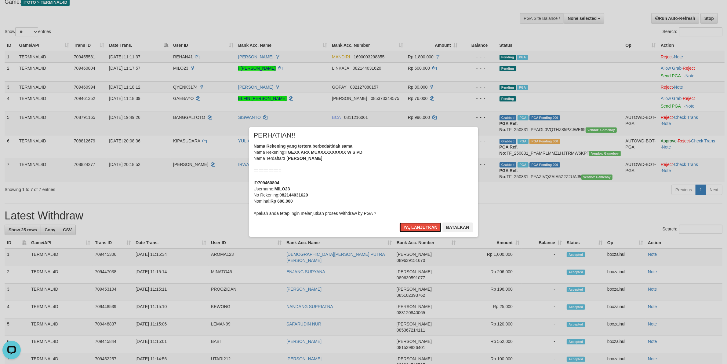
click at [417, 225] on button "Ya, lanjutkan" at bounding box center [421, 227] width 42 height 10
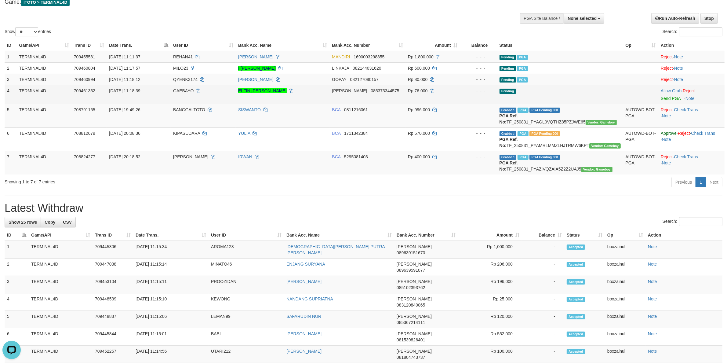
click at [669, 94] on div at bounding box center [691, 95] width 61 height 2
click at [673, 100] on link "Send PGA" at bounding box center [671, 98] width 20 height 5
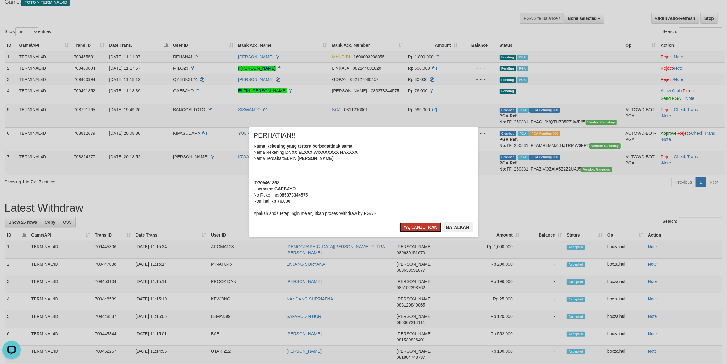
click at [414, 228] on button "Ya, lanjutkan" at bounding box center [421, 227] width 42 height 10
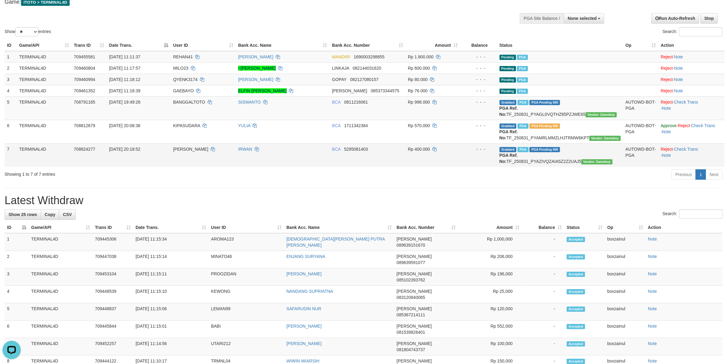
click at [448, 165] on td "Rp 400.000" at bounding box center [433, 155] width 55 height 24
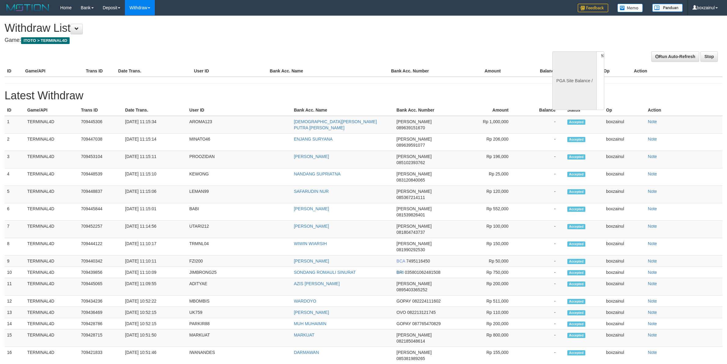
select select
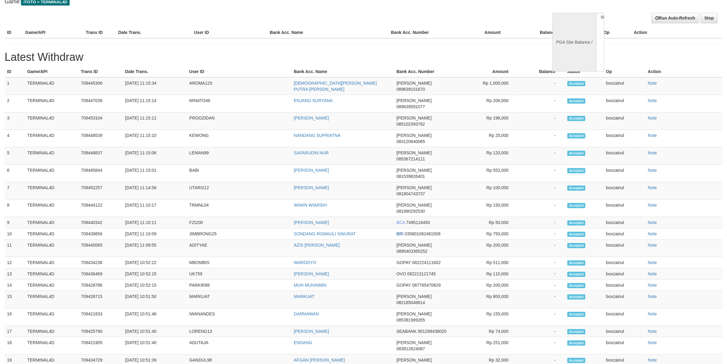
select select "**"
select select
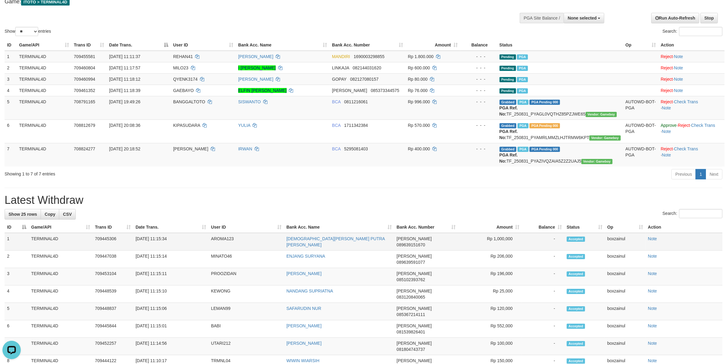
scroll to position [0, 0]
click at [327, 171] on div "Previous 1 Next" at bounding box center [515, 174] width 415 height 13
click at [385, 33] on div "Search:" at bounding box center [545, 32] width 355 height 11
click at [367, 165] on td "BCA 5295081403" at bounding box center [368, 155] width 76 height 24
click at [358, 148] on span "5295081403" at bounding box center [356, 148] width 24 height 5
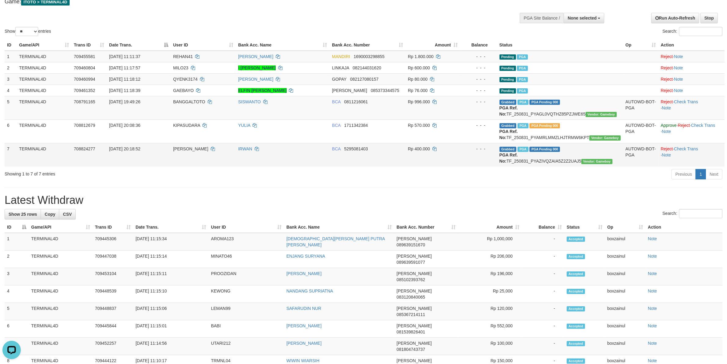
click at [358, 148] on span "5295081403" at bounding box center [356, 148] width 24 height 5
click at [359, 173] on div "Previous 1 Next" at bounding box center [515, 174] width 415 height 13
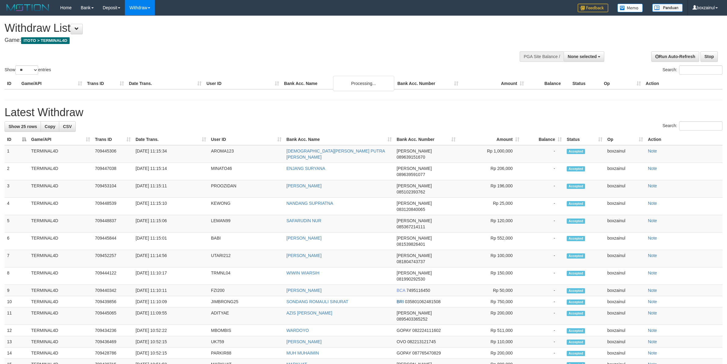
select select
select select "**"
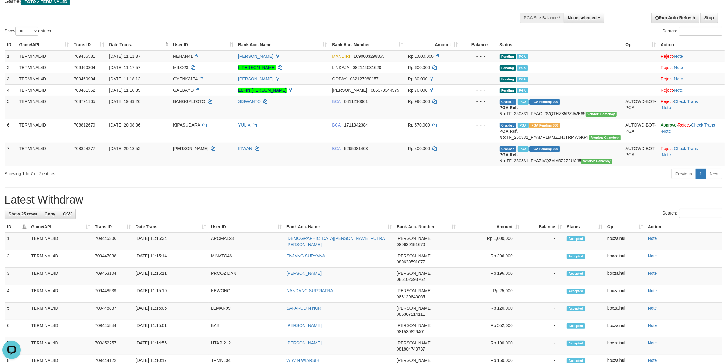
click at [448, 193] on div "**********" at bounding box center [363, 315] width 727 height 677
